Goal: Find contact information: Obtain details needed to contact an individual or organization

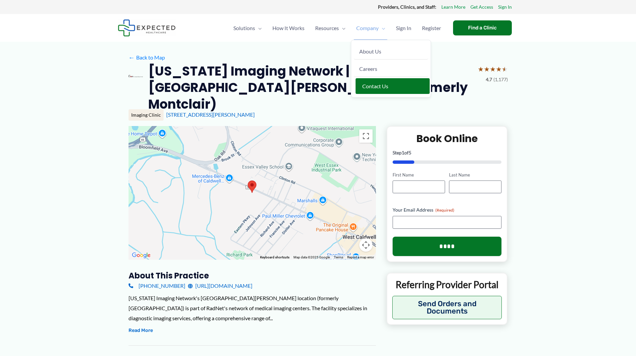
click at [369, 88] on span "Contact Us" at bounding box center [375, 86] width 26 height 6
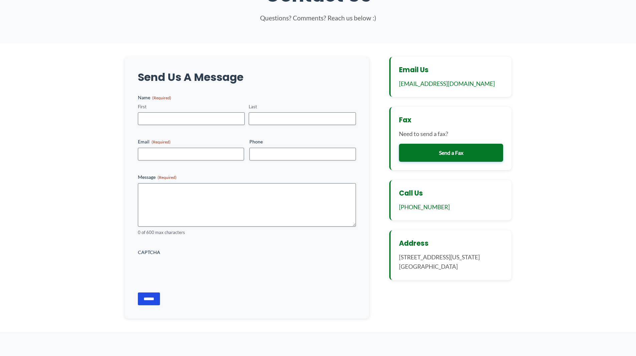
scroll to position [33, 0]
